Goal: Check status: Check status

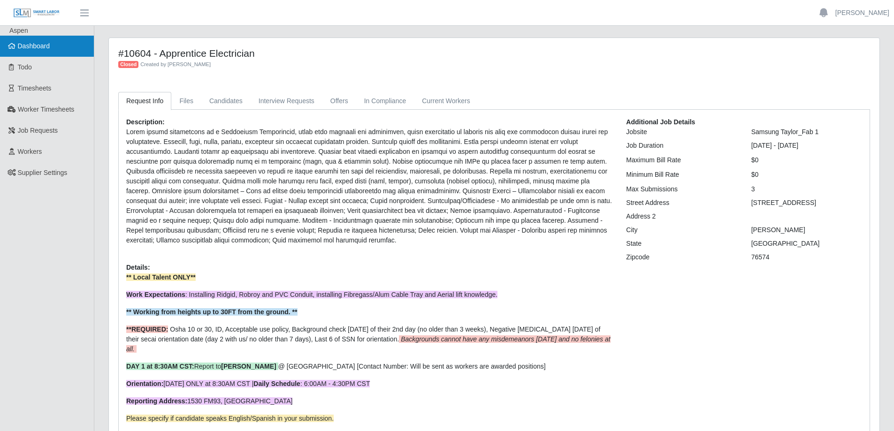
click at [55, 50] on link "Dashboard" at bounding box center [47, 46] width 94 height 21
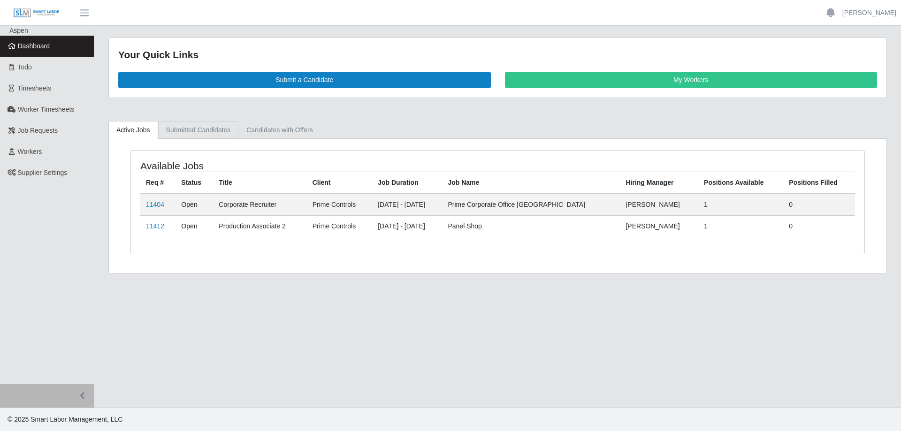
click at [194, 133] on link "Submitted Candidates" at bounding box center [198, 130] width 81 height 18
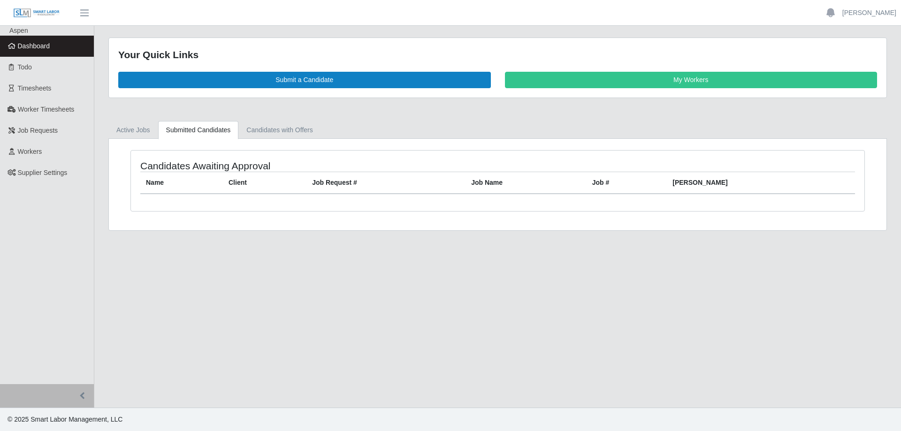
click at [49, 48] on span "Dashboard" at bounding box center [34, 46] width 32 height 8
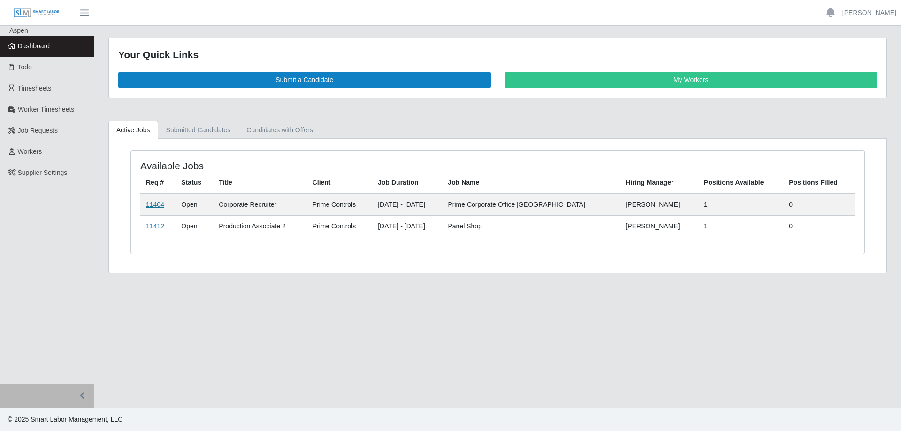
click at [158, 206] on link "11404" at bounding box center [155, 205] width 18 height 8
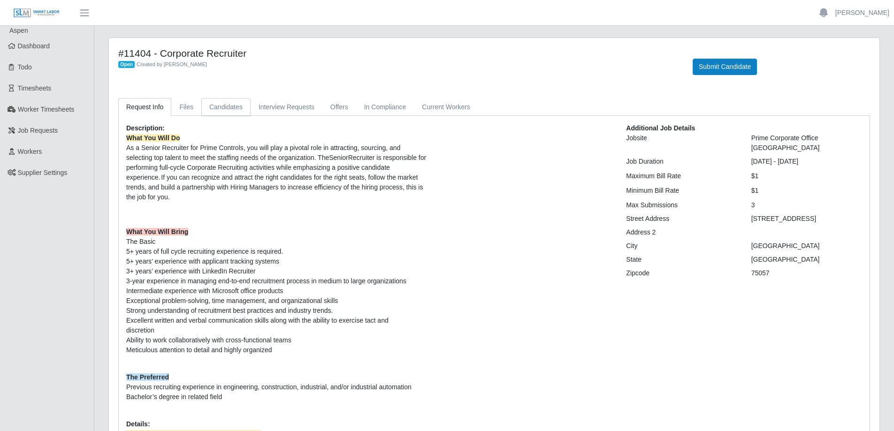
click at [223, 109] on link "Candidates" at bounding box center [225, 107] width 49 height 18
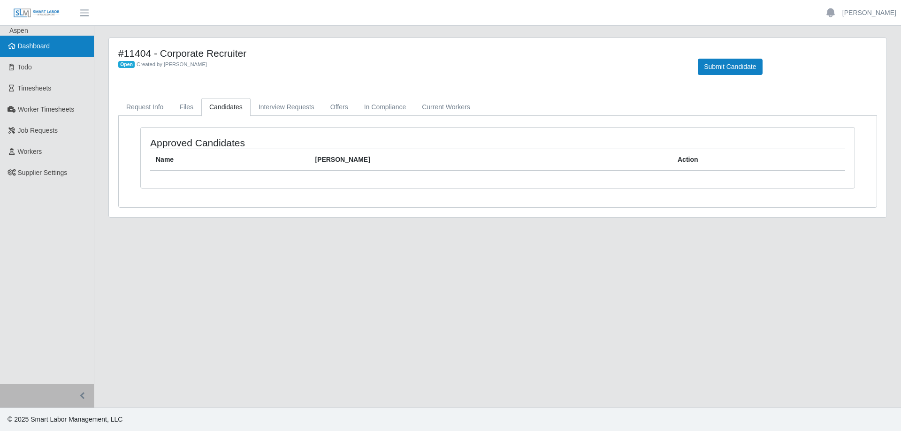
click at [44, 49] on span "Dashboard" at bounding box center [34, 46] width 32 height 8
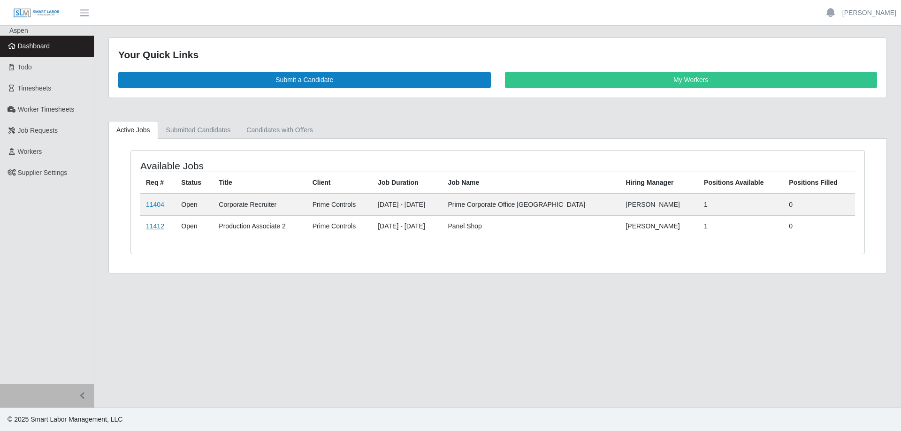
click at [150, 228] on link "11412" at bounding box center [155, 226] width 18 height 8
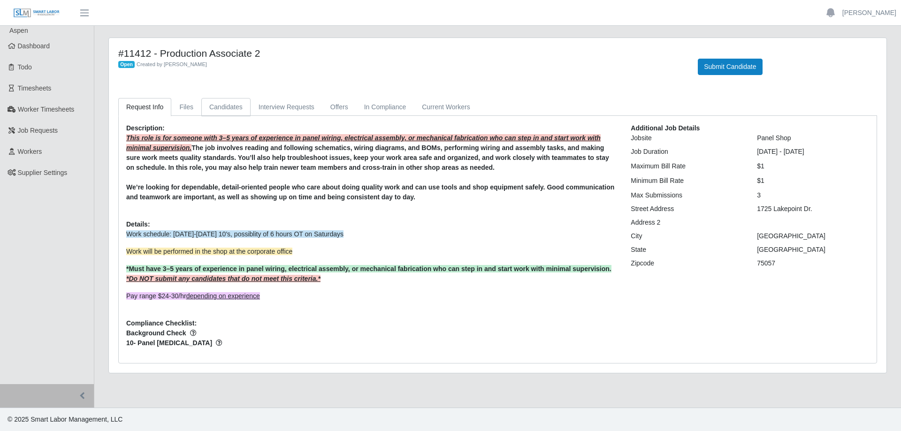
click at [227, 107] on link "Candidates" at bounding box center [225, 107] width 49 height 18
